Goal: Task Accomplishment & Management: Manage account settings

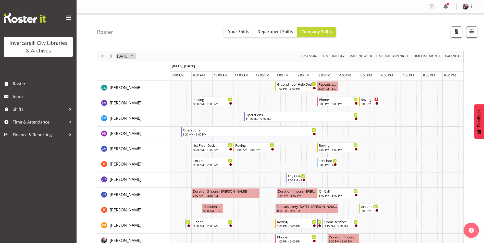
click at [129, 54] on span "September 16, 2025" at bounding box center [123, 56] width 12 height 6
click at [169, 131] on button "Today" at bounding box center [166, 131] width 17 height 7
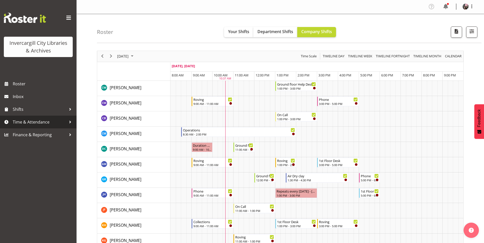
click at [34, 126] on span "Time & Attendance" at bounding box center [40, 122] width 54 height 8
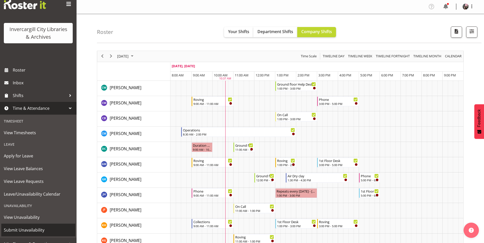
scroll to position [21, 0]
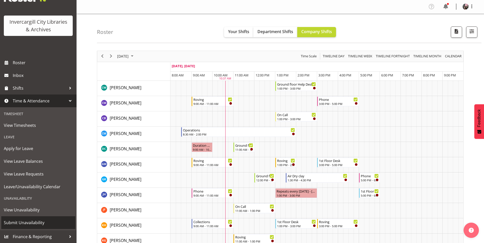
click at [40, 225] on span "Submit Unavailability" at bounding box center [38, 223] width 69 height 8
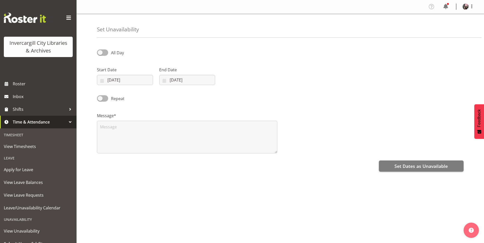
click at [103, 57] on div "All Day" at bounding box center [140, 52] width 87 height 7
click at [102, 53] on span at bounding box center [102, 52] width 11 height 6
click at [100, 53] on input "All Day" at bounding box center [98, 52] width 3 height 3
checkbox input "true"
click at [112, 78] on input "01/10/2025" at bounding box center [125, 80] width 56 height 10
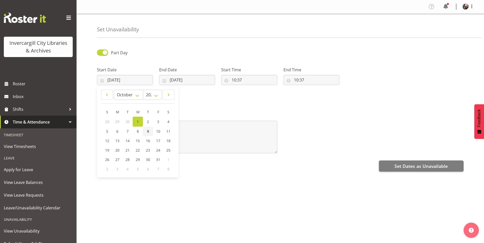
click at [147, 133] on span "9" at bounding box center [148, 131] width 2 height 5
type input "09/10/2025"
click at [177, 82] on input "01/10/2025" at bounding box center [187, 80] width 56 height 10
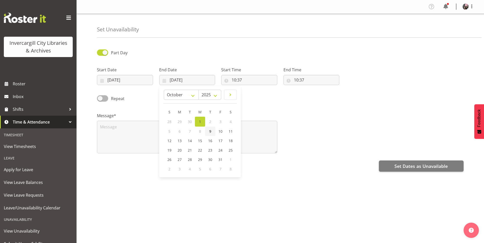
click at [209, 132] on span "9" at bounding box center [210, 131] width 2 height 5
type input "09/10/2025"
click at [233, 79] on input "10:37" at bounding box center [249, 80] width 56 height 10
click at [255, 89] on select "00 01 02 03 04 05 06 07 08 09 10 11 12 13 14 15 16 17 18 19 20 21 22 23" at bounding box center [255, 93] width 11 height 10
select select "15"
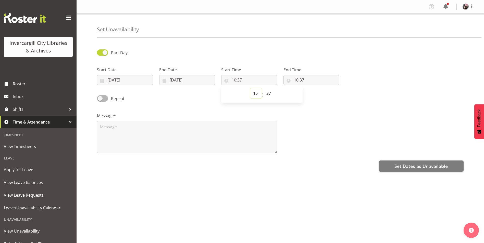
click at [250, 88] on select "00 01 02 03 04 05 06 07 08 09 10 11 12 13 14 15 16 17 18 19 20 21 22 23" at bounding box center [255, 93] width 11 height 10
type input "15:37"
click at [271, 90] on select "00 01 02 03 04 05 06 07 08 09 10 11 12 13 14 15 16 17 18 19 20 21 22 23 24 25 2…" at bounding box center [268, 93] width 11 height 10
select select "0"
click at [263, 88] on select "00 01 02 03 04 05 06 07 08 09 10 11 12 13 14 15 16 17 18 19 20 21 22 23 24 25 2…" at bounding box center [268, 93] width 11 height 10
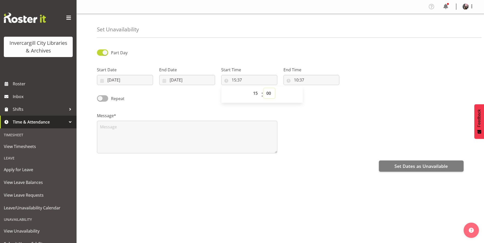
type input "15:00"
click at [295, 80] on input "10:37" at bounding box center [311, 80] width 56 height 10
click at [313, 91] on select "00 01 02 03 04 05 06 07 08 09 10 11 12 13 14 15 16 17 18 19 20 21 22 23" at bounding box center [317, 93] width 11 height 10
select select "17"
click at [312, 88] on select "00 01 02 03 04 05 06 07 08 09 10 11 12 13 14 15 16 17 18 19 20 21 22 23" at bounding box center [317, 93] width 11 height 10
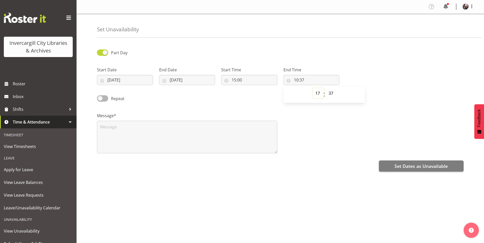
type input "17:37"
click at [329, 93] on select "00 01 02 03 04 05 06 07 08 09 10 11 12 13 14 15 16 17 18 19 20 21 22 23 24 25 2…" at bounding box center [331, 93] width 11 height 10
click at [327, 96] on select "00 01 02 03 04 05 06 07 08 09 10 11 12 13 14 15 16 17 18 19 20 21 22 23 24 25 2…" at bounding box center [331, 93] width 11 height 10
click at [332, 97] on select "00 01 02 03 04 05 06 07 08 09 10 11 12 13 14 15 16 17 18 19 20 21 22 23 24 25 2…" at bounding box center [331, 93] width 11 height 10
select select "0"
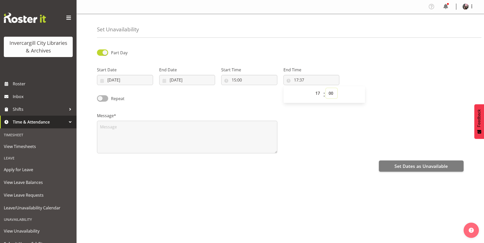
click at [326, 88] on select "00 01 02 03 04 05 06 07 08 09 10 11 12 13 14 15 16 17 18 19 20 21 22 23 24 25 2…" at bounding box center [331, 93] width 11 height 10
type input "17:00"
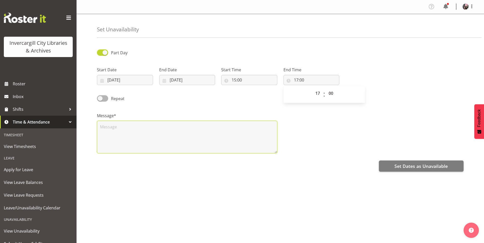
click at [185, 134] on textarea at bounding box center [187, 137] width 180 height 33
click at [112, 131] on textarea at bounding box center [187, 137] width 180 height 33
drag, startPoint x: 86, startPoint y: 121, endPoint x: 70, endPoint y: 122, distance: 15.3
click at [70, 122] on div "Invercargill City Libraries & Archives Roster Inbox Shifts Time & Attendance Ti…" at bounding box center [242, 123] width 484 height 246
click at [190, 131] on textarea "lower South Island programming meeting" at bounding box center [187, 137] width 180 height 33
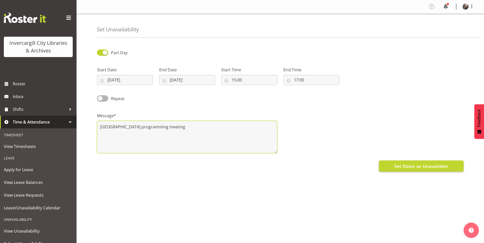
type textarea "lower South Island programming meeting"
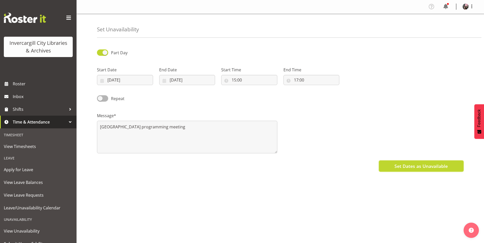
click at [400, 169] on span "Set Dates as Unavailable" at bounding box center [420, 166] width 53 height 7
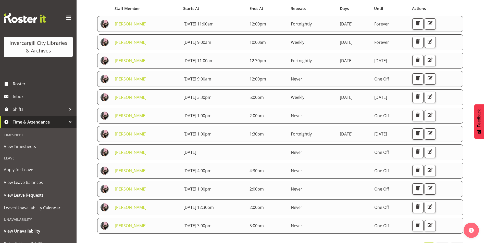
scroll to position [51, 0]
click at [273, 149] on td at bounding box center [266, 152] width 41 height 16
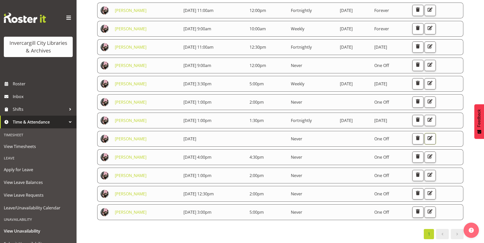
click at [433, 136] on span "button" at bounding box center [429, 138] width 7 height 7
click at [436, 211] on button "button" at bounding box center [429, 212] width 11 height 11
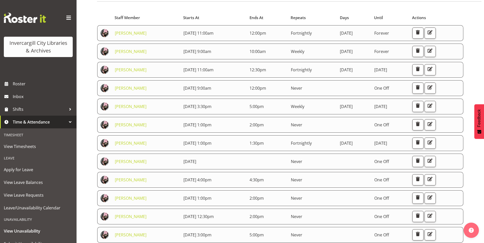
scroll to position [0, 0]
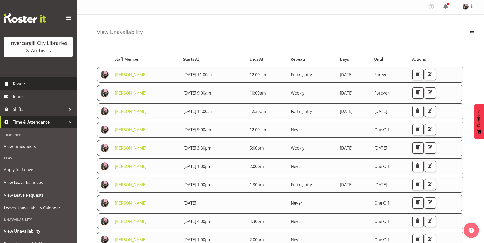
click at [51, 87] on span "Roster" at bounding box center [43, 84] width 61 height 8
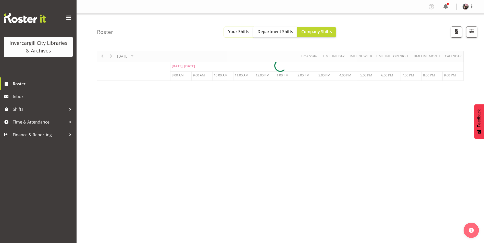
click at [237, 33] on span "Your Shifts" at bounding box center [238, 32] width 21 height 6
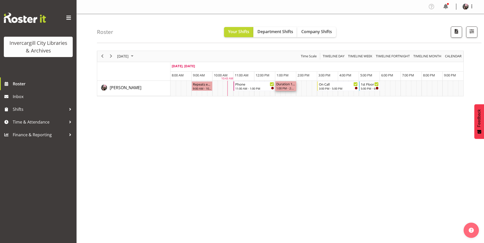
click at [285, 87] on div "1:00 PM - 2:00 PM" at bounding box center [285, 88] width 19 height 4
click at [40, 125] on span "Time & Attendance" at bounding box center [40, 122] width 54 height 8
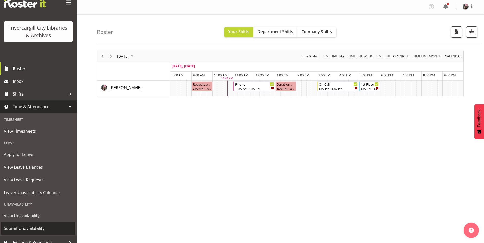
scroll to position [21, 0]
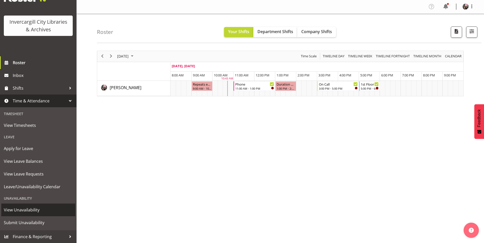
click at [37, 209] on span "View Unavailability" at bounding box center [38, 210] width 69 height 8
click at [35, 213] on span "View Unavailability" at bounding box center [38, 210] width 69 height 8
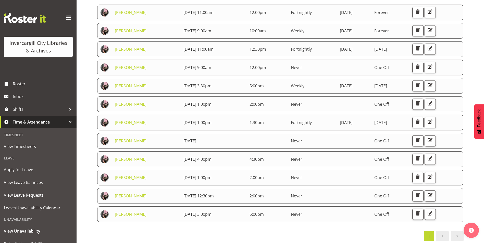
scroll to position [68, 0]
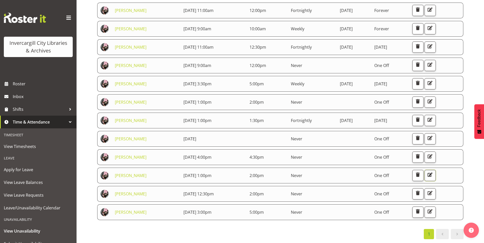
click at [433, 172] on span "button" at bounding box center [429, 175] width 7 height 7
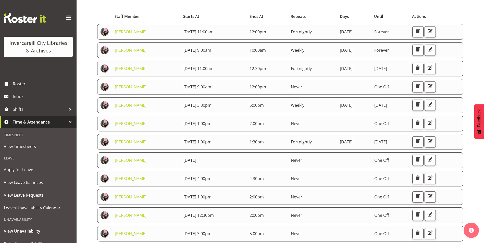
scroll to position [51, 0]
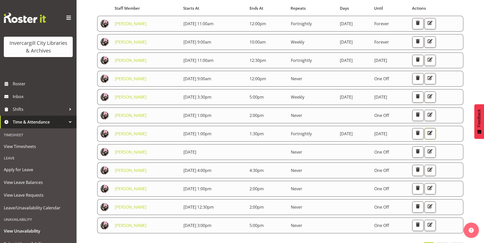
click at [433, 136] on span "button" at bounding box center [429, 133] width 7 height 7
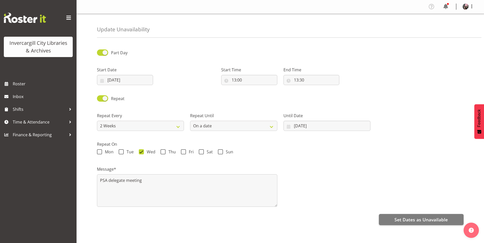
select select "2weeks"
select select "date"
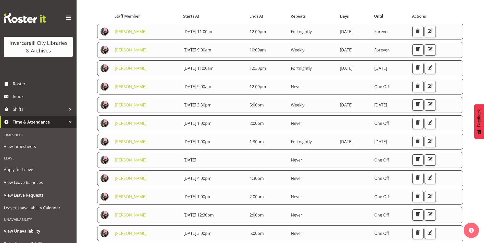
scroll to position [51, 0]
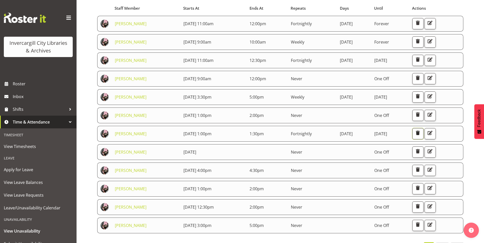
click at [421, 133] on span "button" at bounding box center [417, 133] width 7 height 7
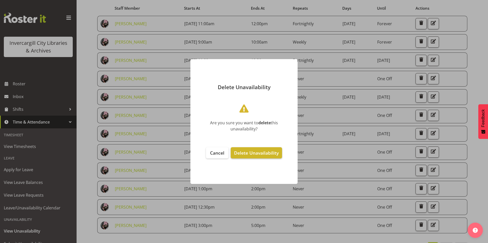
click at [256, 153] on span "Delete Unavailability" at bounding box center [256, 153] width 45 height 6
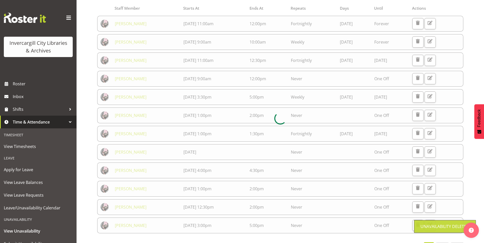
scroll to position [50, 0]
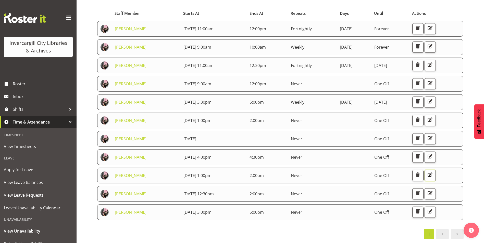
click at [433, 172] on span "button" at bounding box center [429, 175] width 7 height 7
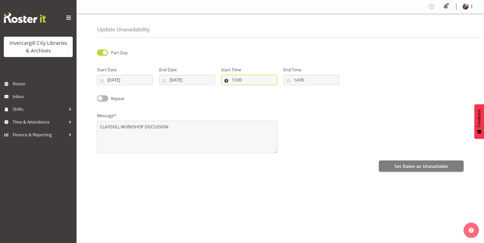
click at [234, 78] on input "13:00" at bounding box center [249, 80] width 56 height 10
click at [250, 95] on select "00 01 02 03 04 05 06 07 08 09 10 11 12 13 14 15 16 17 18 19 20 21 22 23" at bounding box center [255, 93] width 11 height 10
select select "14"
click at [250, 88] on select "00 01 02 03 04 05 06 07 08 09 10 11 12 13 14 15 16 17 18 19 20 21 22 23" at bounding box center [255, 93] width 11 height 10
type input "14:00"
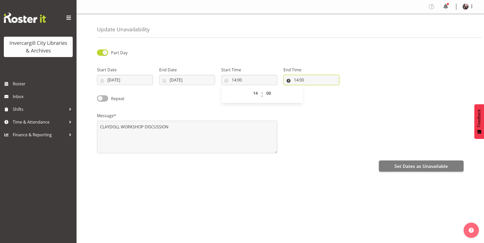
click at [298, 79] on input "14:00" at bounding box center [311, 80] width 56 height 10
click at [313, 92] on select "00 01 02 03 04 05 06 07 08 09 10 11 12 13 14 15 16 17 18 19 20 21 22 23" at bounding box center [317, 93] width 11 height 10
select select "15"
click at [312, 88] on select "00 01 02 03 04 05 06 07 08 09 10 11 12 13 14 15 16 17 18 19 20 21 22 23" at bounding box center [317, 93] width 11 height 10
type input "15:00"
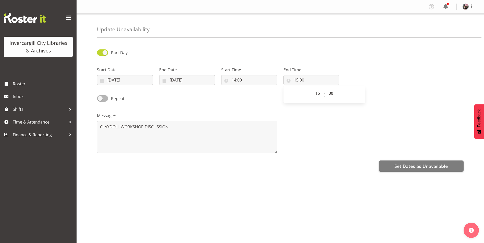
click at [367, 141] on div "Message* CLAYDOLL WORKSHOP DISCUSSION" at bounding box center [280, 131] width 373 height 51
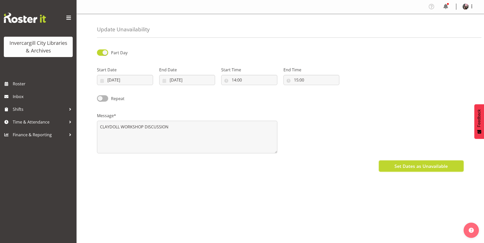
click at [406, 166] on span "Set Dates as Unavailable" at bounding box center [420, 166] width 53 height 7
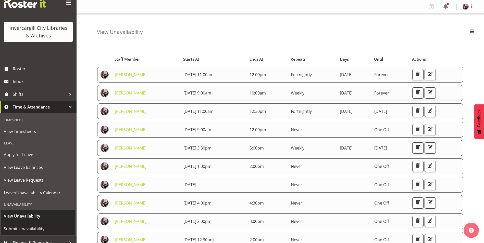
scroll to position [21, 0]
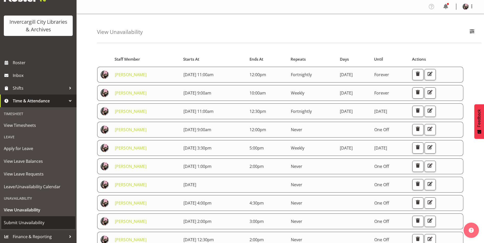
click at [33, 224] on span "Submit Unavailability" at bounding box center [38, 223] width 69 height 8
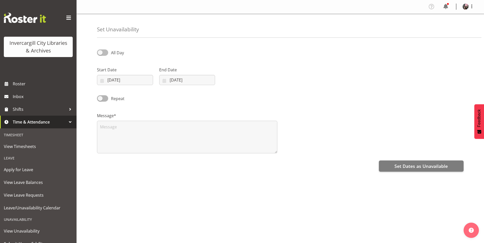
click at [103, 52] on span at bounding box center [102, 52] width 11 height 6
click at [100, 52] on input "All Day" at bounding box center [98, 52] width 3 height 3
checkbox input "true"
click at [105, 97] on span at bounding box center [102, 98] width 11 height 6
click at [100, 97] on input "Repeat" at bounding box center [98, 98] width 3 height 3
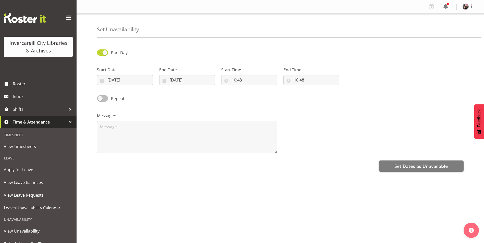
checkbox input "true"
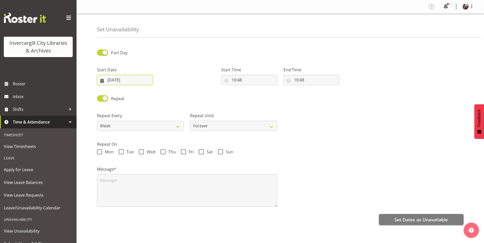
click at [133, 81] on input "[DATE]" at bounding box center [125, 80] width 56 height 10
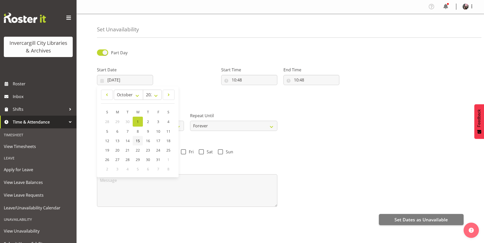
click at [138, 141] on span "15" at bounding box center [138, 140] width 4 height 5
type input "[DATE]"
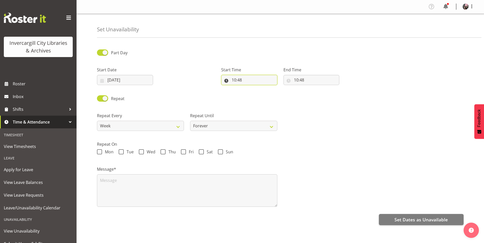
click at [241, 82] on input "10:48" at bounding box center [249, 80] width 56 height 10
click at [257, 93] on select "00 01 02 03 04 05 06 07 08 09 10 11 12 13 14 15 16 17 18 19 20 21 22 23" at bounding box center [255, 93] width 11 height 10
select select "13"
click at [250, 88] on select "00 01 02 03 04 05 06 07 08 09 10 11 12 13 14 15 16 17 18 19 20 21 22 23" at bounding box center [255, 93] width 11 height 10
type input "13:48"
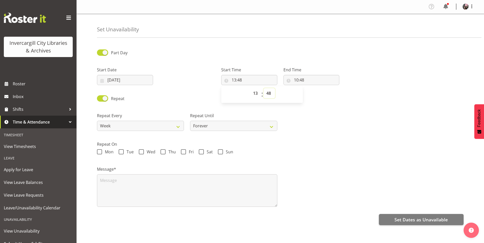
click at [271, 91] on select "00 01 02 03 04 05 06 07 08 09 10 11 12 13 14 15 16 17 18 19 20 21 22 23 24 25 2…" at bounding box center [268, 93] width 11 height 10
select select "0"
click at [263, 88] on select "00 01 02 03 04 05 06 07 08 09 10 11 12 13 14 15 16 17 18 19 20 21 22 23 24 25 2…" at bounding box center [268, 93] width 11 height 10
type input "13:00"
click at [294, 83] on input "10:48" at bounding box center [311, 80] width 56 height 10
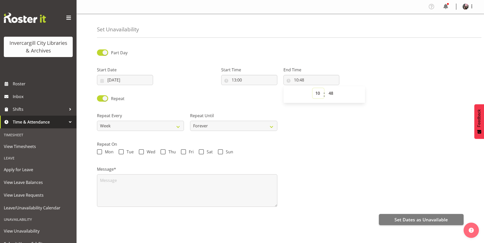
click at [316, 93] on select "00 01 02 03 04 05 06 07 08 09 10 11 12 13 14 15 16 17 18 19 20 21 22 23" at bounding box center [317, 93] width 11 height 10
select select "13"
click at [312, 88] on select "00 01 02 03 04 05 06 07 08 09 10 11 12 13 14 15 16 17 18 19 20 21 22 23" at bounding box center [317, 93] width 11 height 10
type input "13:48"
click at [330, 91] on select "00 01 02 03 04 05 06 07 08 09 10 11 12 13 14 15 16 17 18 19 20 21 22 23 24 25 2…" at bounding box center [331, 93] width 11 height 10
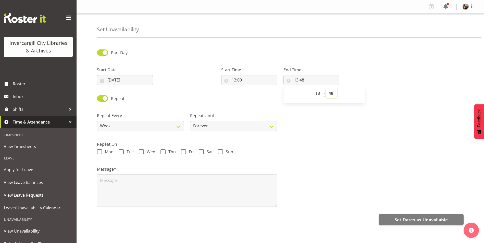
select select "30"
click at [326, 88] on select "00 01 02 03 04 05 06 07 08 09 10 11 12 13 14 15 16 17 18 19 20 21 22 23 24 25 2…" at bounding box center [331, 93] width 11 height 10
type input "13:30"
click at [319, 124] on div "Repeat Every Week 2 Weeks 3 Weeks 4 Weeks Month Repeat Until Forever On a date" at bounding box center [280, 120] width 373 height 29
click at [176, 129] on select "Week 2 Weeks 3 Weeks 4 Weeks Month" at bounding box center [140, 126] width 87 height 10
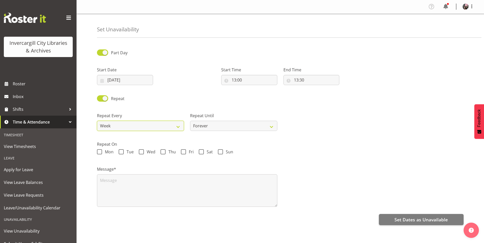
select select "2weeks"
click at [97, 121] on select "Week 2 Weeks 3 Weeks 4 Weeks Month" at bounding box center [140, 126] width 87 height 10
click at [221, 121] on select "Forever On a date" at bounding box center [233, 126] width 87 height 10
select select "date"
click at [190, 121] on select "Forever On a date" at bounding box center [233, 126] width 87 height 10
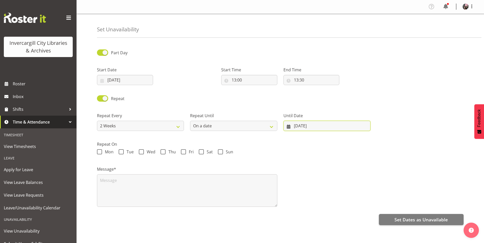
click at [324, 131] on input "[DATE]" at bounding box center [326, 126] width 87 height 10
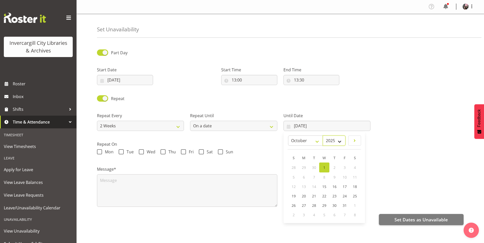
click at [340, 141] on select "2035 2034 2033 2032 2031 2030 2029 2028 2027 2026 2025" at bounding box center [334, 141] width 23 height 10
select select "2026"
click at [332, 136] on select "2035 2034 2033 2032 2031 2030 2029 2028 2027 2026 2025" at bounding box center [334, 141] width 23 height 10
click at [323, 141] on select "January February March April May June July August September October November De…" at bounding box center [316, 141] width 32 height 10
select select "6"
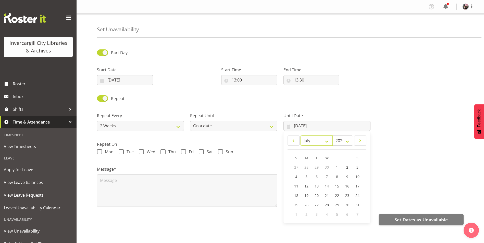
click at [300, 136] on select "January February March April May June July August September October November De…" at bounding box center [316, 141] width 32 height 10
click at [329, 203] on span "29" at bounding box center [327, 205] width 4 height 5
type input "29/07/2026"
click at [277, 164] on div "Message*" at bounding box center [187, 184] width 186 height 51
click at [147, 152] on span "Wed" at bounding box center [149, 151] width 11 height 5
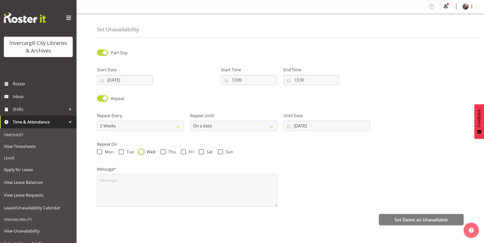
click at [142, 152] on input "Wed" at bounding box center [140, 151] width 3 height 3
checkbox input "true"
click at [149, 183] on textarea at bounding box center [187, 190] width 180 height 33
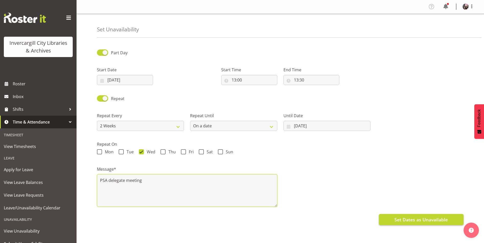
type textarea "PSA delegate meeting"
click at [443, 217] on span "Set Dates as Unavailable" at bounding box center [420, 220] width 53 height 7
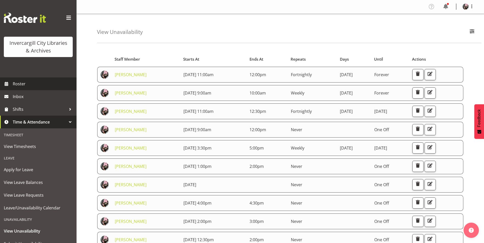
click at [47, 86] on span "Roster" at bounding box center [43, 84] width 61 height 8
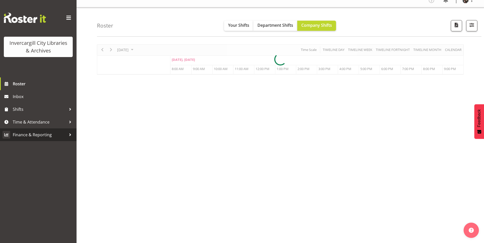
scroll to position [8, 0]
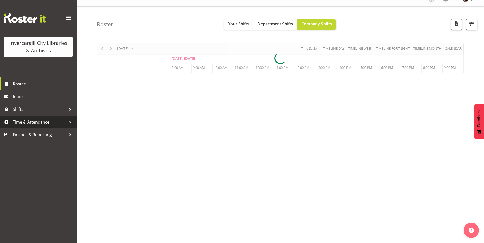
click at [58, 124] on span "Time & Attendance" at bounding box center [40, 122] width 54 height 8
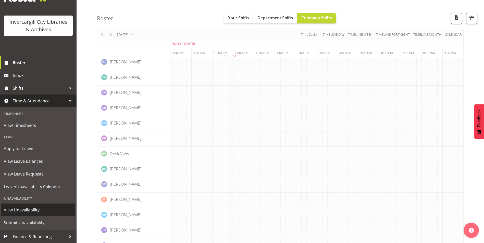
scroll to position [33, 0]
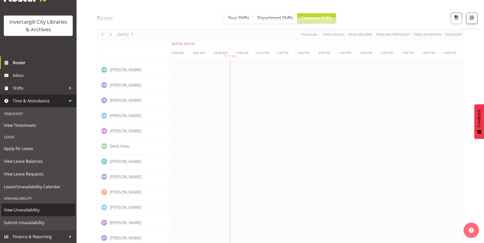
click at [48, 206] on link "View Unavailability" at bounding box center [38, 210] width 74 height 13
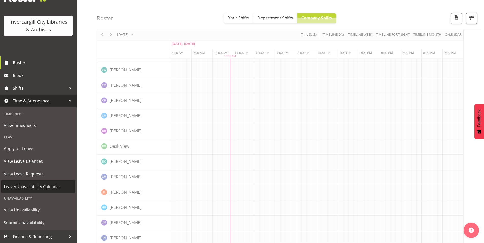
click at [52, 184] on span "Leave/Unavailability Calendar" at bounding box center [38, 187] width 69 height 8
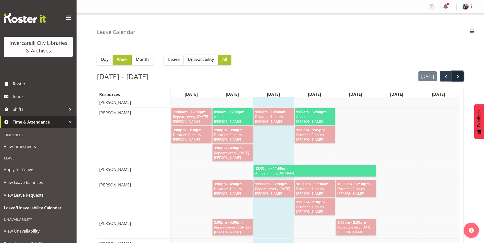
click at [457, 78] on span "next" at bounding box center [457, 77] width 6 height 6
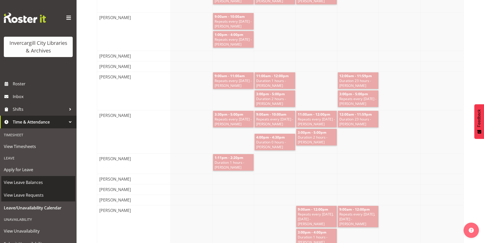
scroll to position [21, 0]
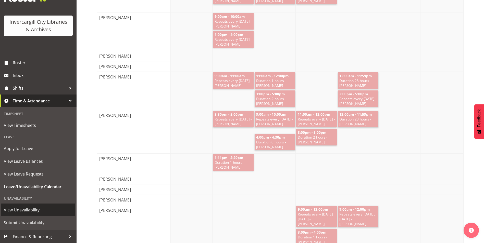
click at [22, 209] on span "View Unavailability" at bounding box center [38, 210] width 69 height 8
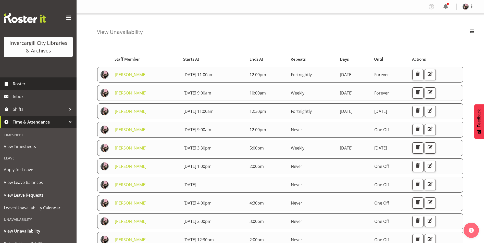
click at [43, 79] on link "Roster" at bounding box center [38, 84] width 77 height 13
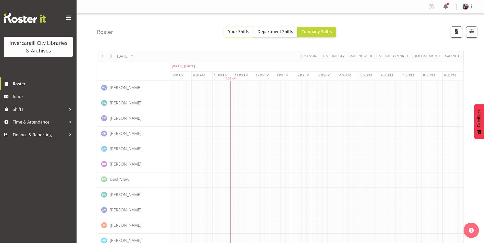
click at [235, 34] on button "Your Shifts" at bounding box center [238, 32] width 29 height 10
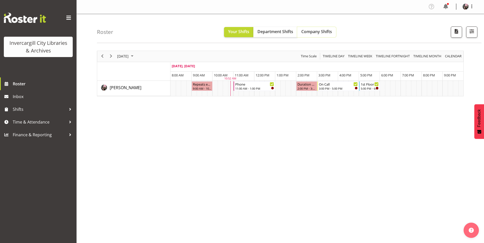
click at [302, 32] on span "Company Shifts" at bounding box center [316, 32] width 31 height 6
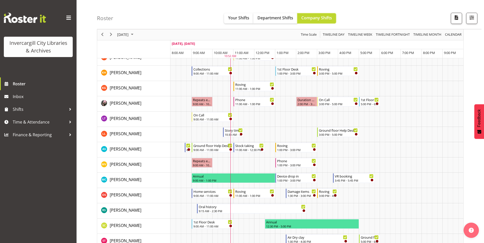
scroll to position [153, 0]
click at [279, 104] on td "Timeline Day of October 1, 2025" at bounding box center [277, 103] width 5 height 15
click at [326, 91] on td "Timeline Day of October 1, 2025" at bounding box center [324, 88] width 5 height 15
click at [305, 92] on td "Timeline Day of October 1, 2025" at bounding box center [303, 88] width 5 height 15
click at [289, 114] on td "Timeline Day of October 1, 2025" at bounding box center [287, 118] width 5 height 15
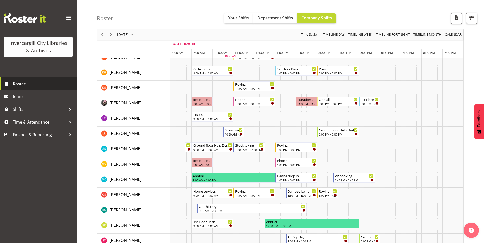
click at [37, 86] on span "Roster" at bounding box center [43, 84] width 61 height 8
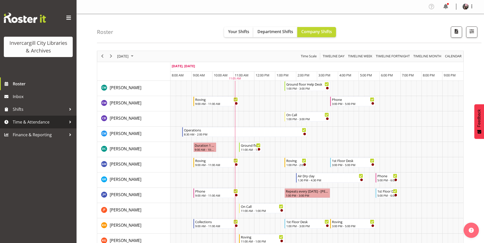
click at [36, 120] on span "Time & Attendance" at bounding box center [40, 122] width 54 height 8
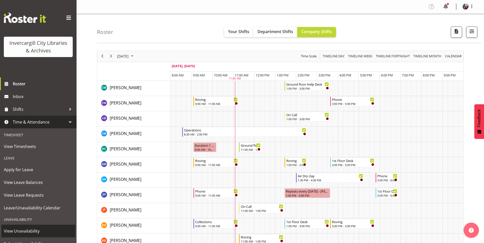
click at [20, 231] on span "View Unavailability" at bounding box center [38, 231] width 69 height 8
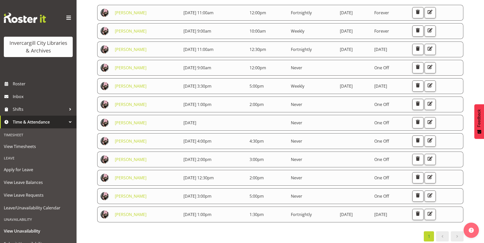
scroll to position [68, 0]
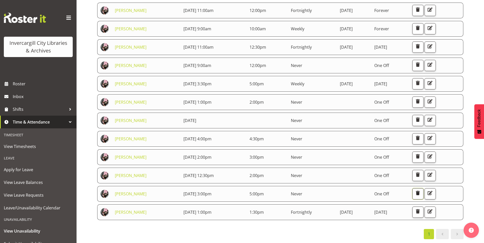
click at [421, 190] on span "button" at bounding box center [417, 193] width 7 height 7
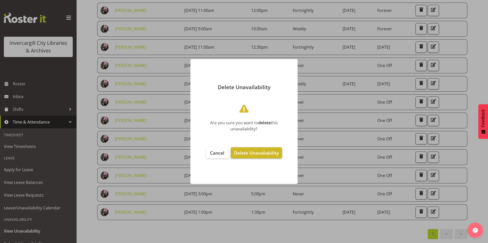
click at [270, 156] on button "Delete Unavailability" at bounding box center [256, 152] width 51 height 11
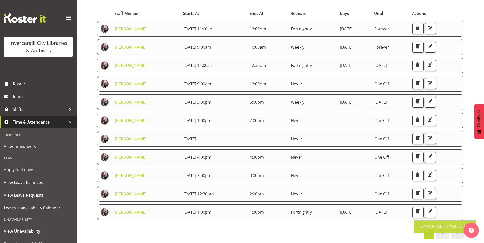
scroll to position [50, 0]
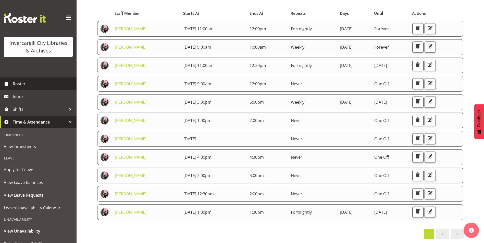
click at [50, 82] on span "Roster" at bounding box center [43, 84] width 61 height 8
click at [52, 80] on span "Roster" at bounding box center [43, 84] width 61 height 8
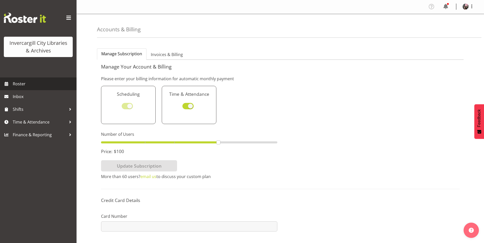
click at [35, 83] on span "Roster" at bounding box center [43, 84] width 61 height 8
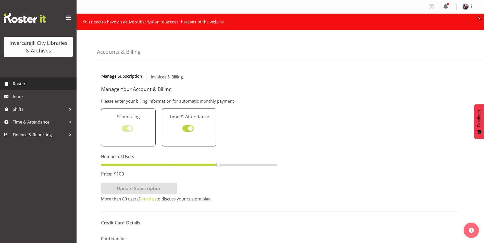
click at [34, 84] on span "Roster" at bounding box center [43, 84] width 61 height 8
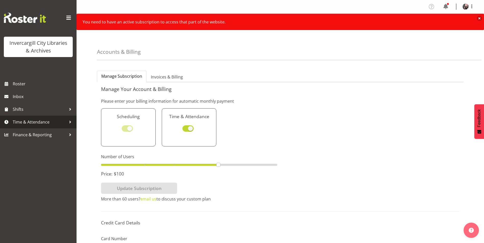
click at [11, 124] on link "Time & Attendance" at bounding box center [38, 122] width 77 height 13
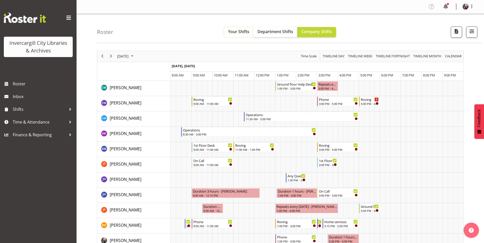
click at [234, 31] on span "Your Shifts" at bounding box center [238, 32] width 21 height 6
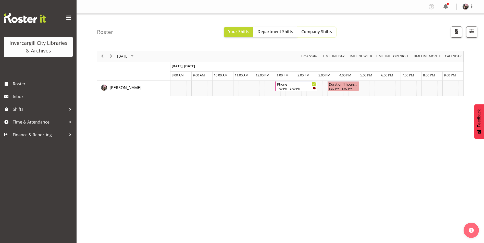
click at [306, 28] on button "Company Shifts" at bounding box center [316, 32] width 39 height 10
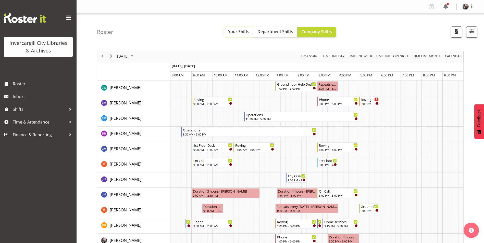
click at [247, 35] on button "Your Shifts" at bounding box center [238, 32] width 29 height 10
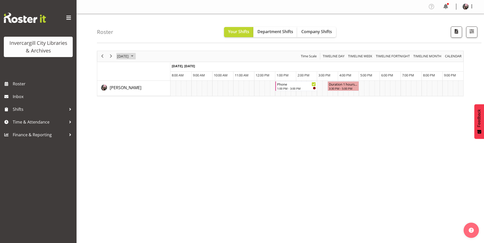
click at [129, 56] on span "September 16, 2025" at bounding box center [123, 56] width 12 height 6
click at [167, 131] on button "Today" at bounding box center [166, 131] width 17 height 7
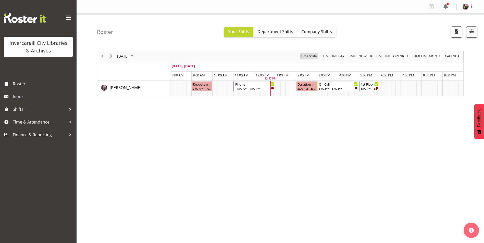
click at [306, 56] on span "Time Scale" at bounding box center [308, 56] width 17 height 6
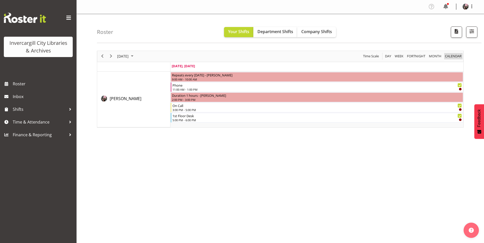
click at [451, 57] on span "calendar" at bounding box center [453, 56] width 18 height 6
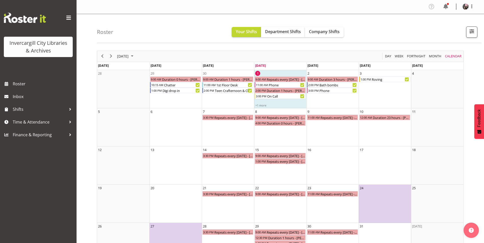
click at [209, 26] on div "Roster Your Shifts Department Shifts Company Shifts All Locations Clear Bluff L…" at bounding box center [289, 28] width 384 height 29
click at [457, 54] on span "calendar" at bounding box center [453, 56] width 18 height 6
click at [386, 55] on span "Day" at bounding box center [387, 56] width 7 height 6
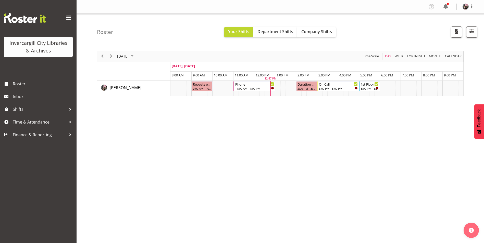
click at [399, 53] on div "Week" at bounding box center [399, 56] width 12 height 11
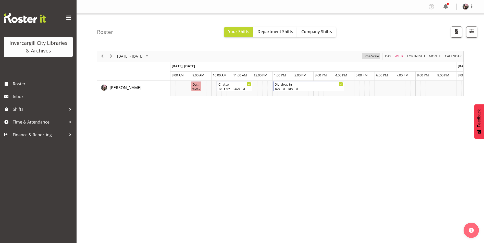
click at [368, 58] on span "Time Scale" at bounding box center [370, 56] width 17 height 6
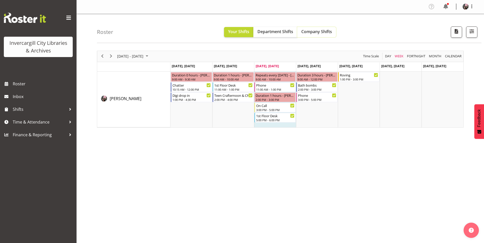
click at [322, 28] on button "Company Shifts" at bounding box center [316, 32] width 39 height 10
